Goal: Information Seeking & Learning: Learn about a topic

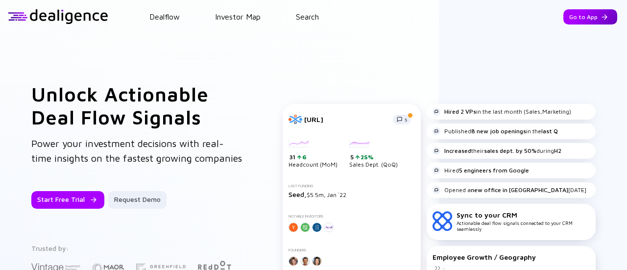
click at [590, 21] on div "Go to App" at bounding box center [590, 16] width 54 height 15
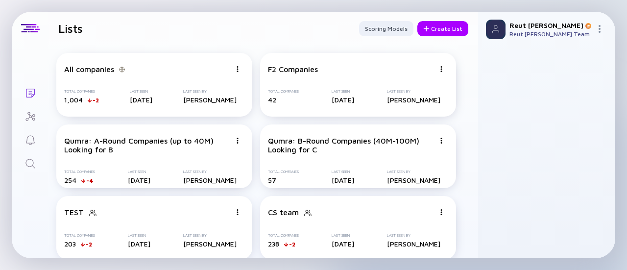
click at [33, 158] on icon "Search" at bounding box center [30, 164] width 12 height 12
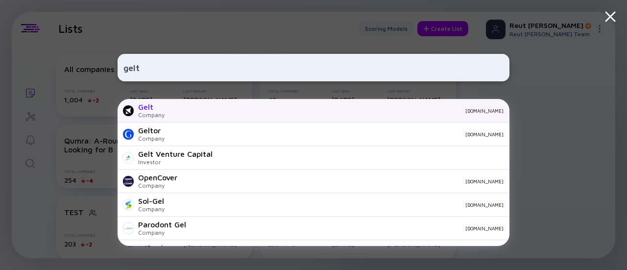
type input "gelt"
click at [172, 108] on div "[DOMAIN_NAME]" at bounding box center [337, 111] width 331 height 6
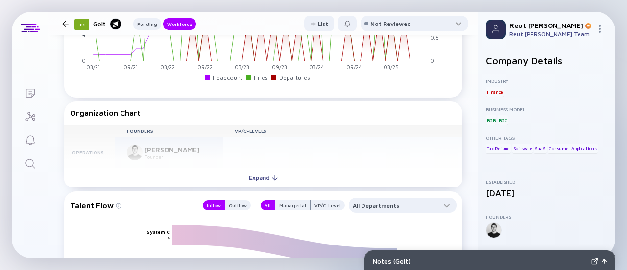
scroll to position [746, 0]
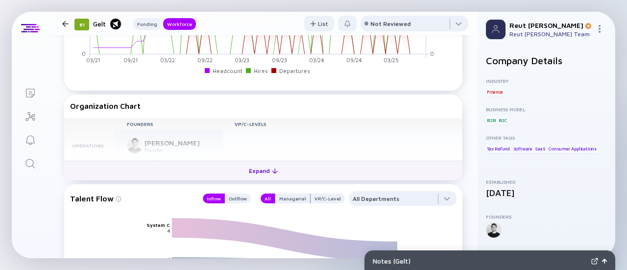
click at [245, 173] on div "Expand" at bounding box center [263, 170] width 41 height 15
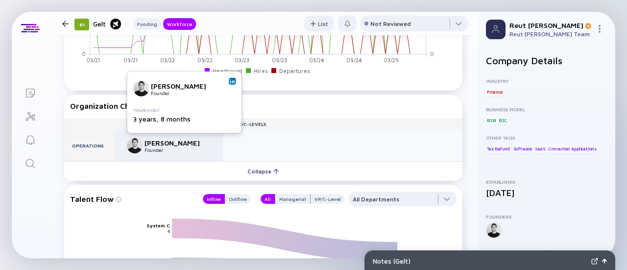
click at [233, 83] on img at bounding box center [232, 81] width 5 height 5
